Goal: Task Accomplishment & Management: Use online tool/utility

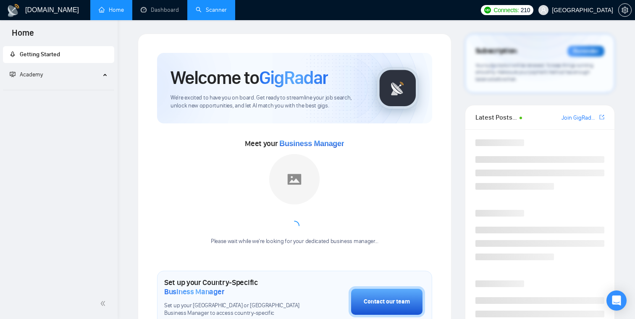
click at [202, 12] on link "Scanner" at bounding box center [211, 9] width 31 height 7
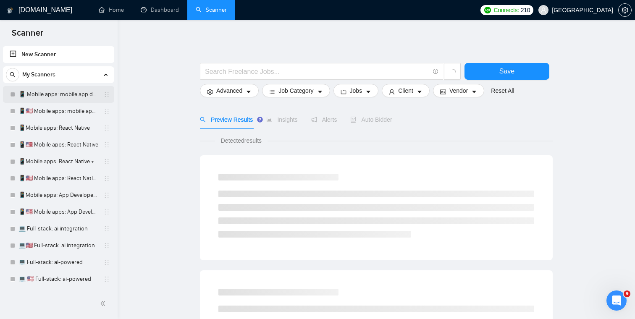
click at [50, 97] on link "📱 Mobile apps: mobile app developer" at bounding box center [58, 94] width 80 height 17
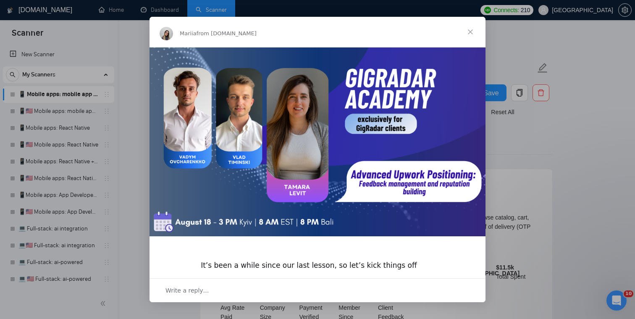
click at [473, 32] on span "Close" at bounding box center [470, 32] width 30 height 30
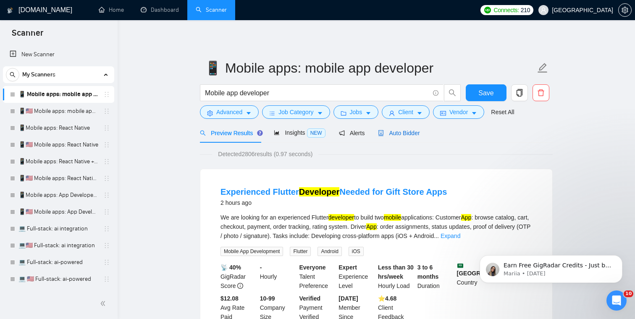
click at [414, 134] on span "Auto Bidder" at bounding box center [399, 133] width 42 height 7
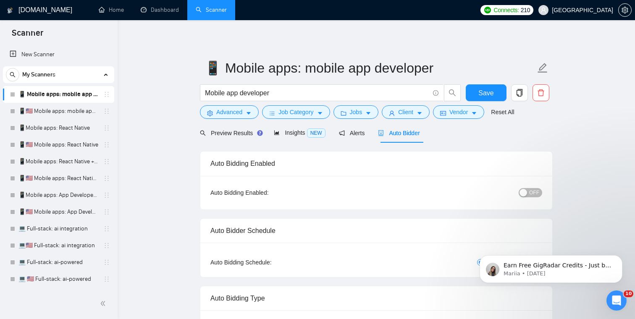
checkbox input "true"
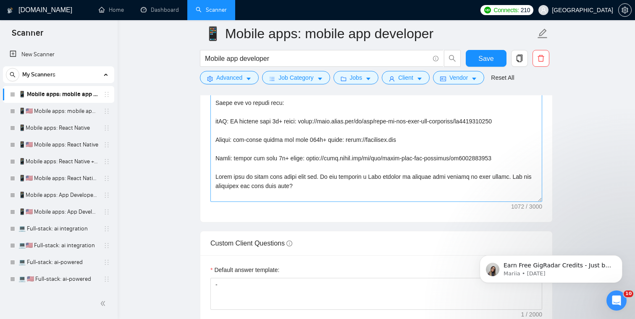
scroll to position [1067, 0]
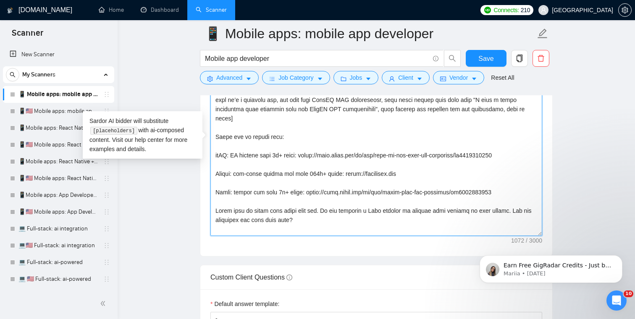
drag, startPoint x: 315, startPoint y: 224, endPoint x: 187, endPoint y: 70, distance: 199.9
click at [187, 70] on main "📱 Mobile apps: mobile app developer Mobile app developer Save Advanced Job Cate…" at bounding box center [376, 264] width 491 height 2594
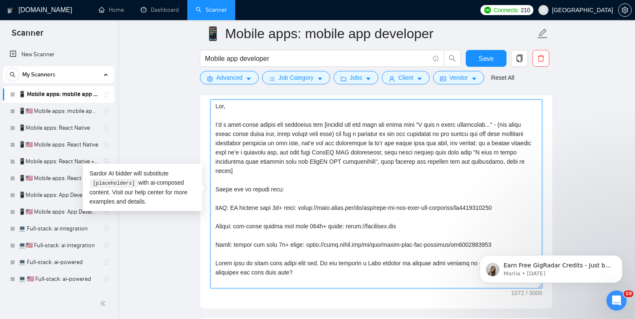
scroll to position [1008, 0]
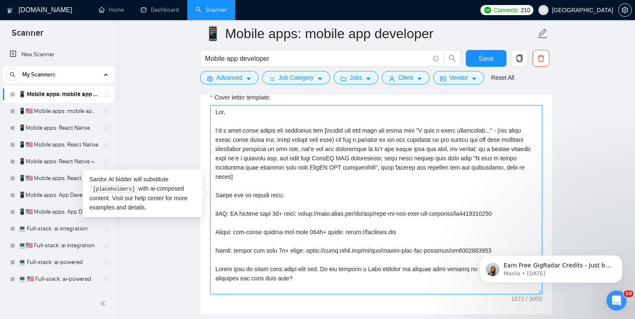
click at [250, 142] on textarea "Cover letter template:" at bounding box center [377, 199] width 332 height 189
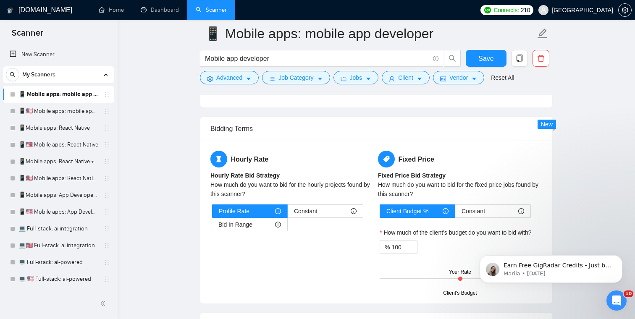
drag, startPoint x: 216, startPoint y: 113, endPoint x: 353, endPoint y: 322, distance: 250.1
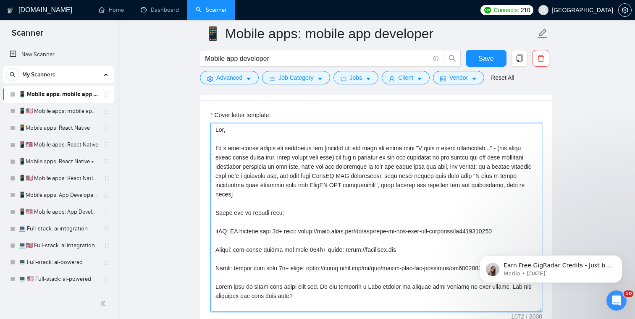
scroll to position [954, 0]
